Goal: Navigation & Orientation: Find specific page/section

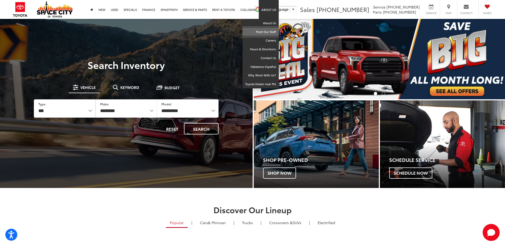
click at [269, 32] on link "Meet Our Staff" at bounding box center [260, 32] width 36 height 9
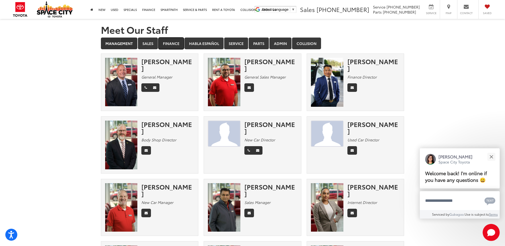
click at [172, 42] on link "Finance" at bounding box center [171, 44] width 26 height 12
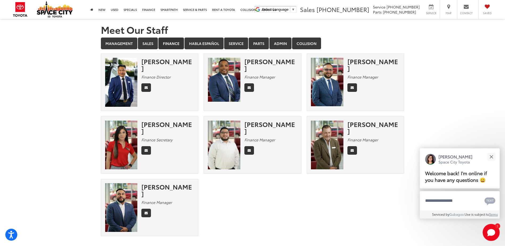
click at [325, 79] on img at bounding box center [327, 82] width 32 height 49
click at [149, 43] on link "Sales" at bounding box center [148, 44] width 20 height 12
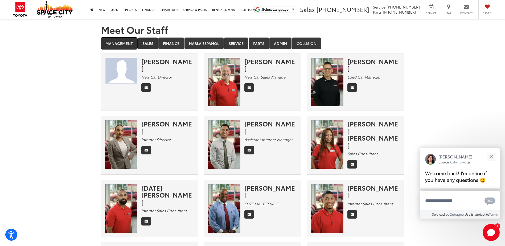
click at [123, 43] on link "Management" at bounding box center [119, 44] width 36 height 12
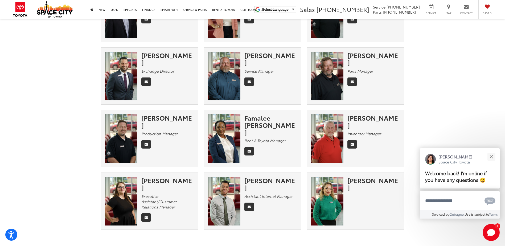
scroll to position [266, 0]
